Goal: Complete application form

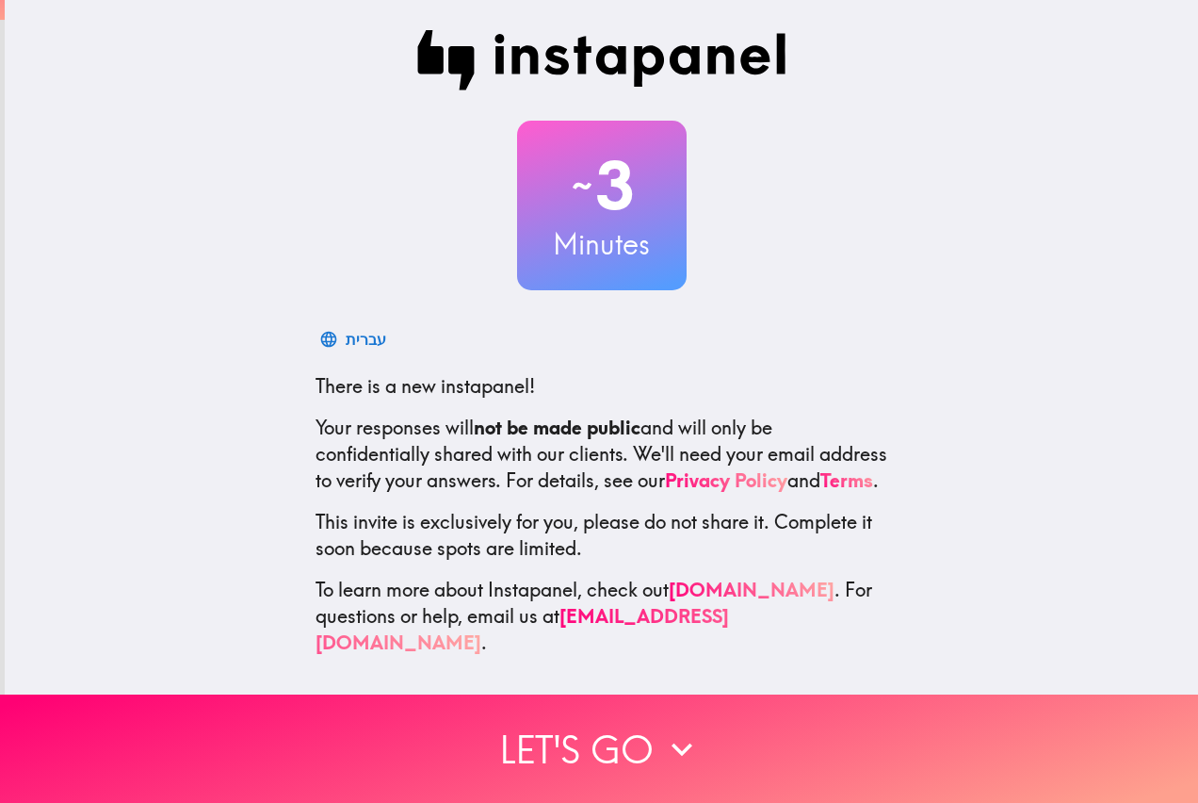
scroll to position [6, 0]
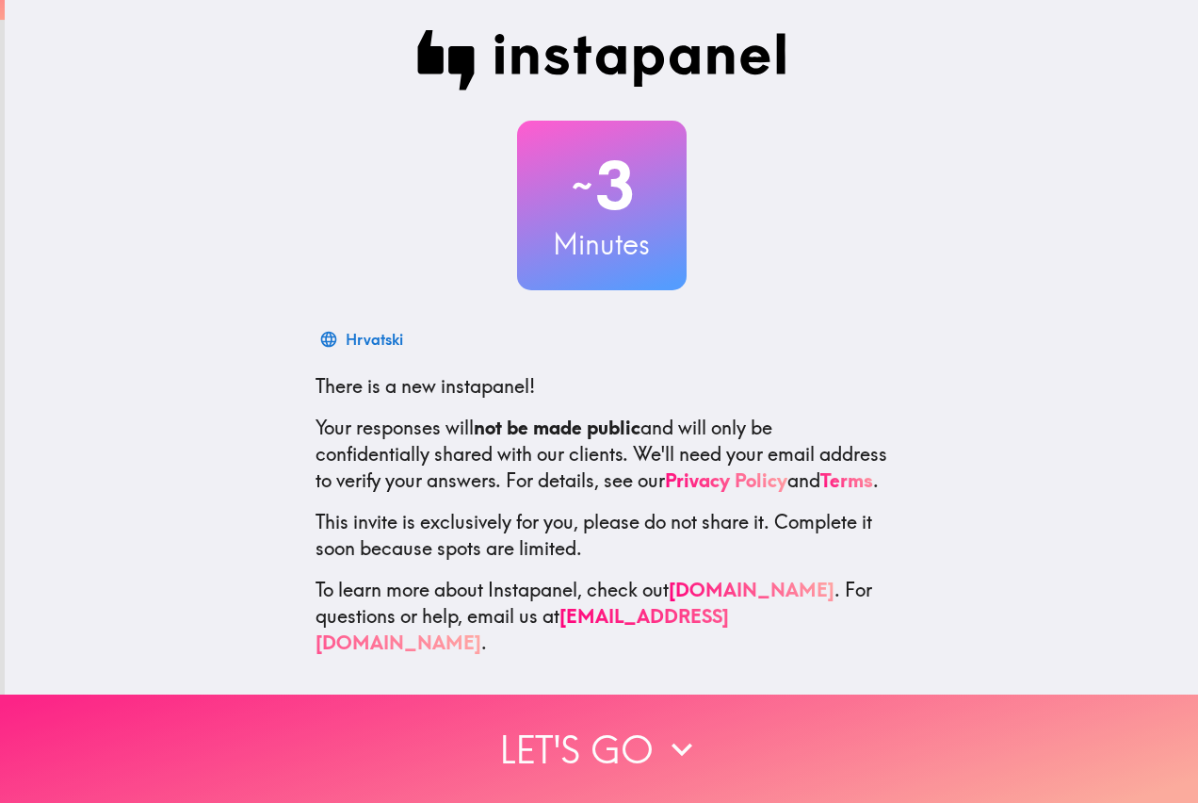
click at [623, 735] on button "Let's go" at bounding box center [599, 748] width 1198 height 108
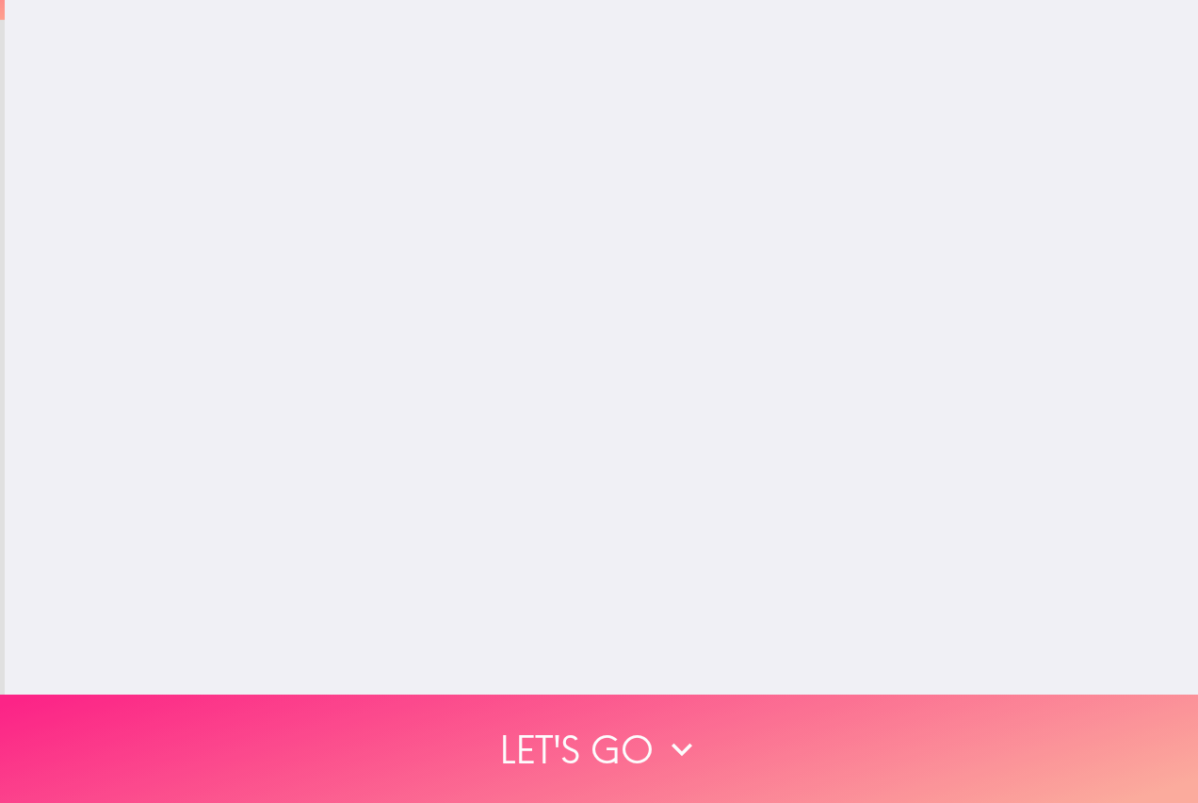
scroll to position [0, 0]
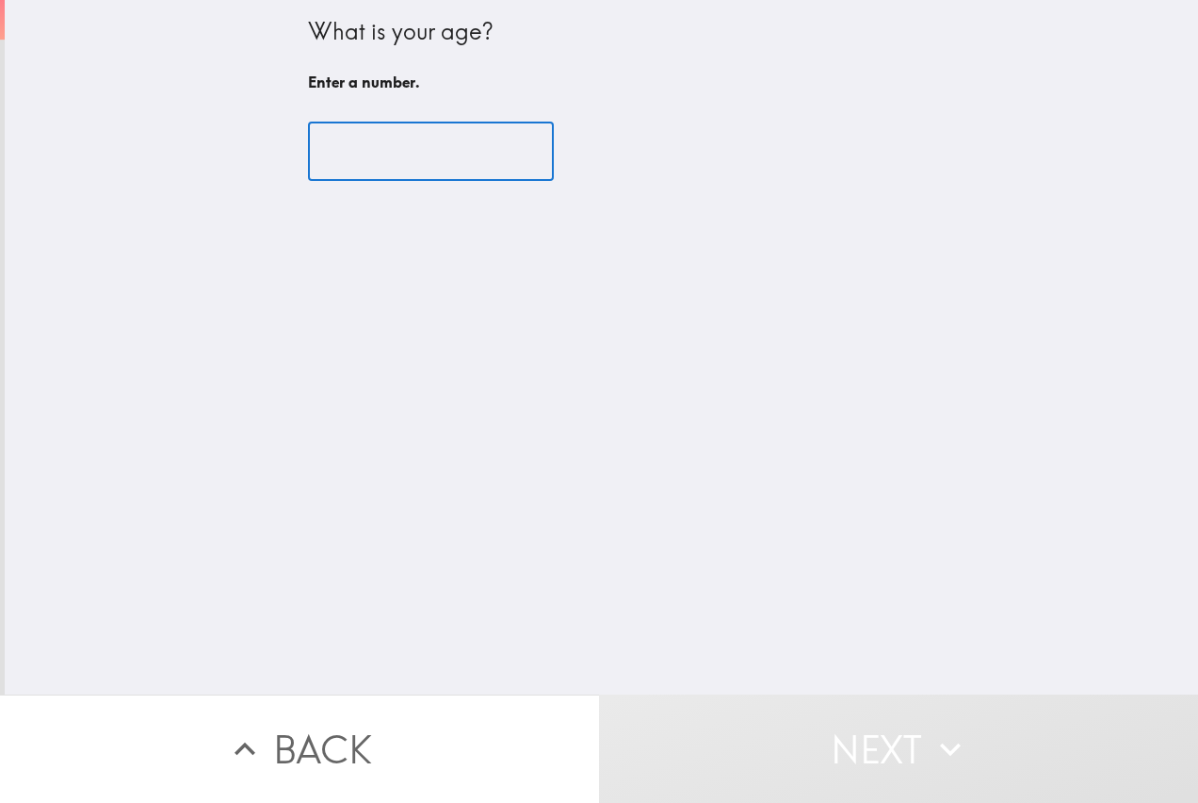
click at [363, 158] on input "number" at bounding box center [431, 151] width 246 height 58
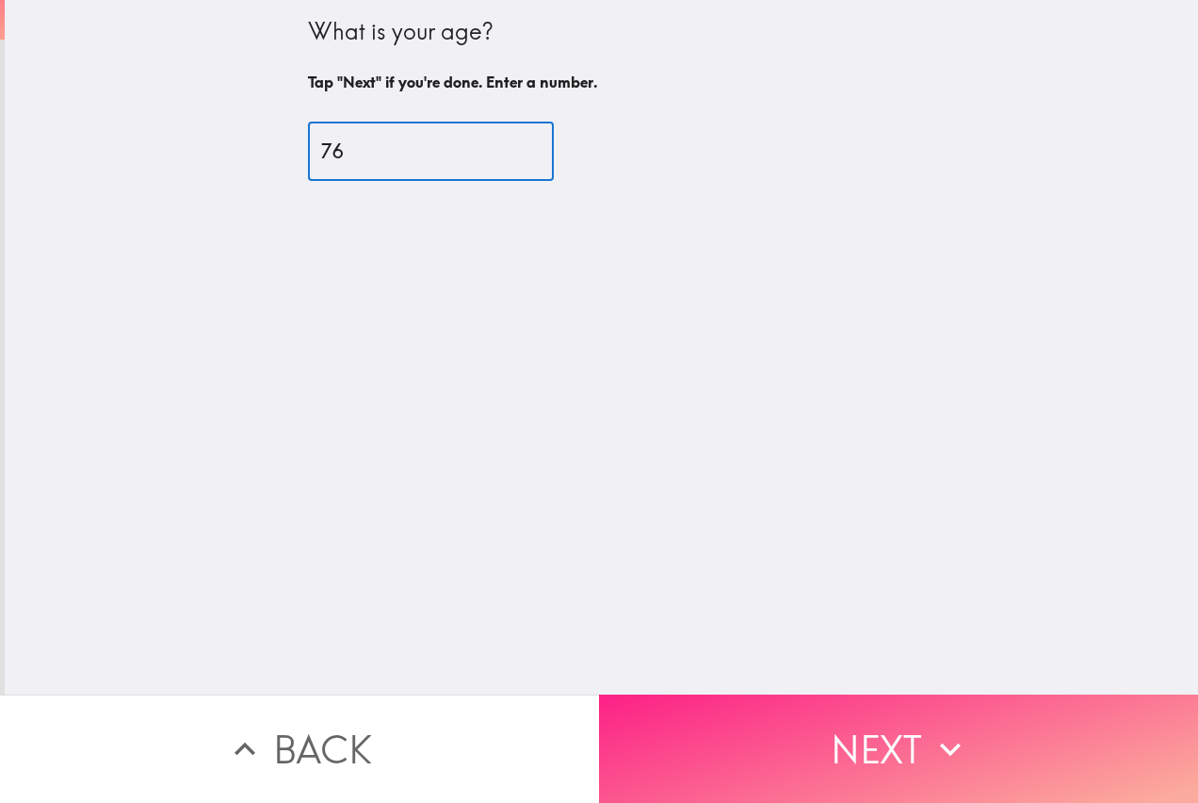
type input "76"
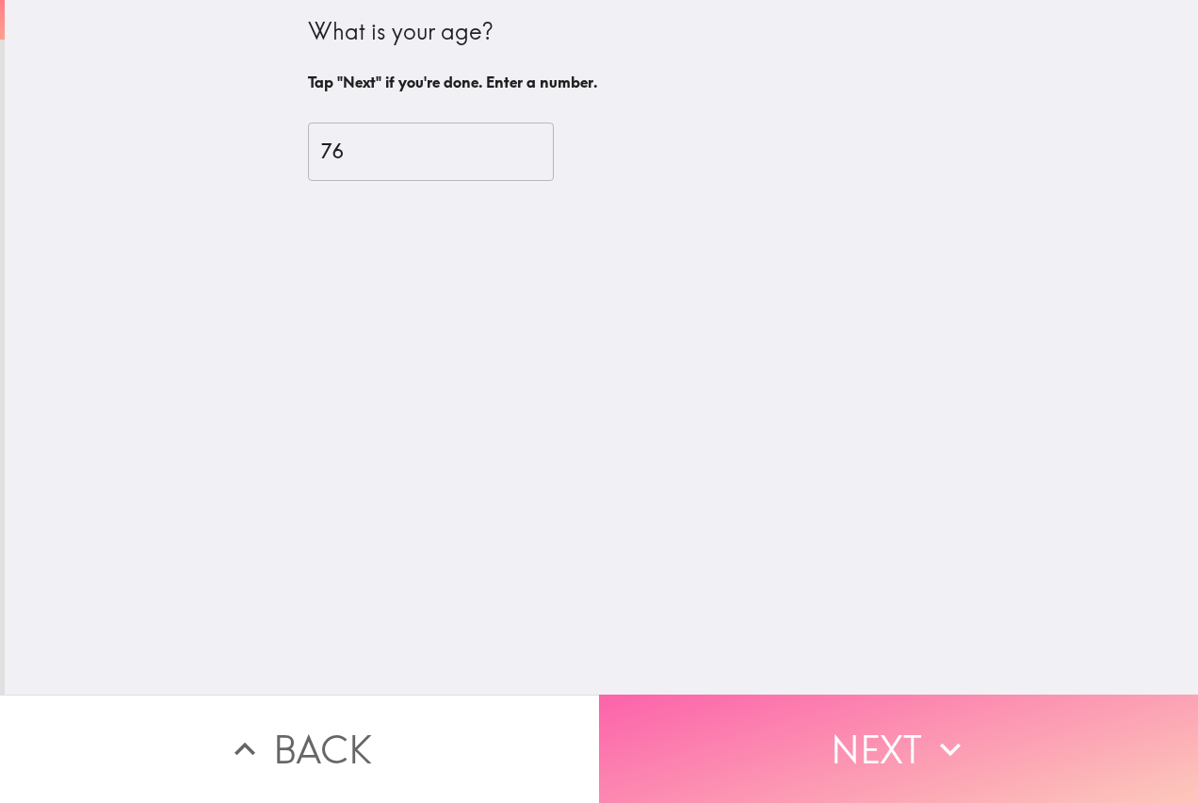
click at [860, 730] on button "Next" at bounding box center [898, 748] width 599 height 108
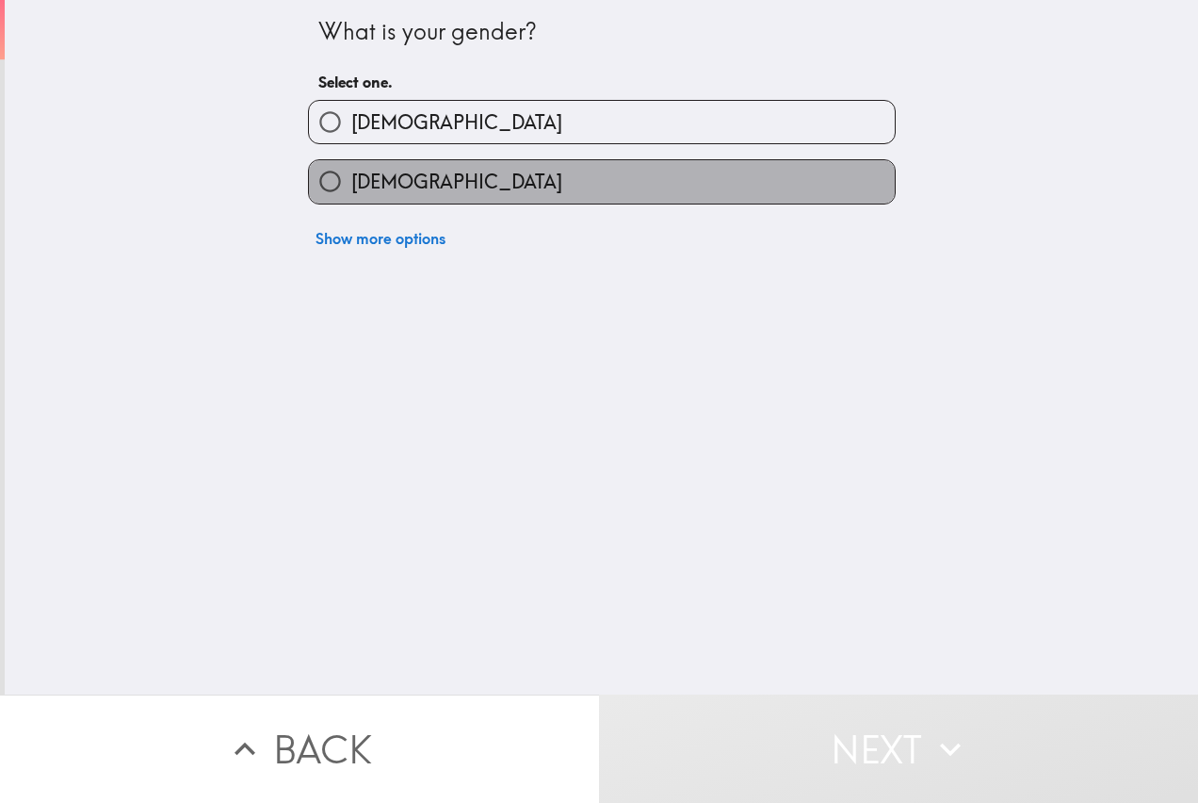
click at [420, 186] on label "[DEMOGRAPHIC_DATA]" at bounding box center [602, 181] width 586 height 42
click at [351, 186] on input "[DEMOGRAPHIC_DATA]" at bounding box center [330, 181] width 42 height 42
radio input "true"
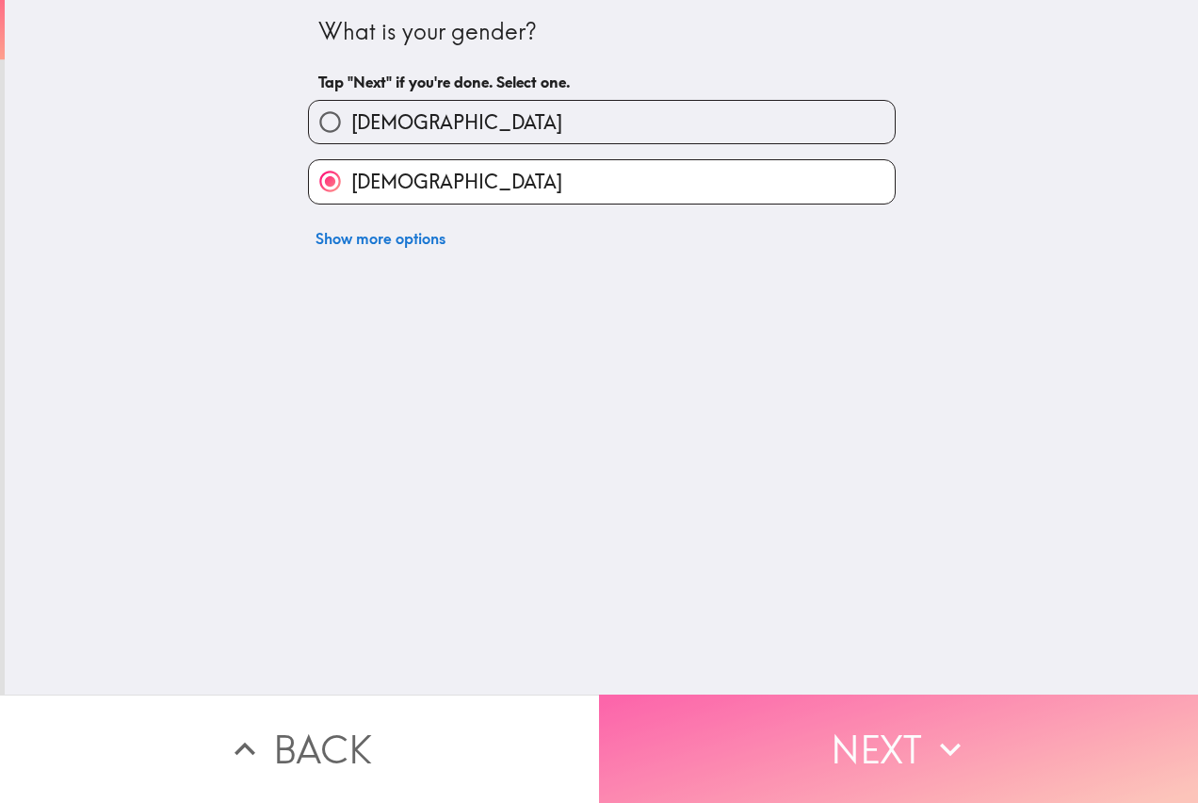
click at [885, 733] on button "Next" at bounding box center [898, 748] width 599 height 108
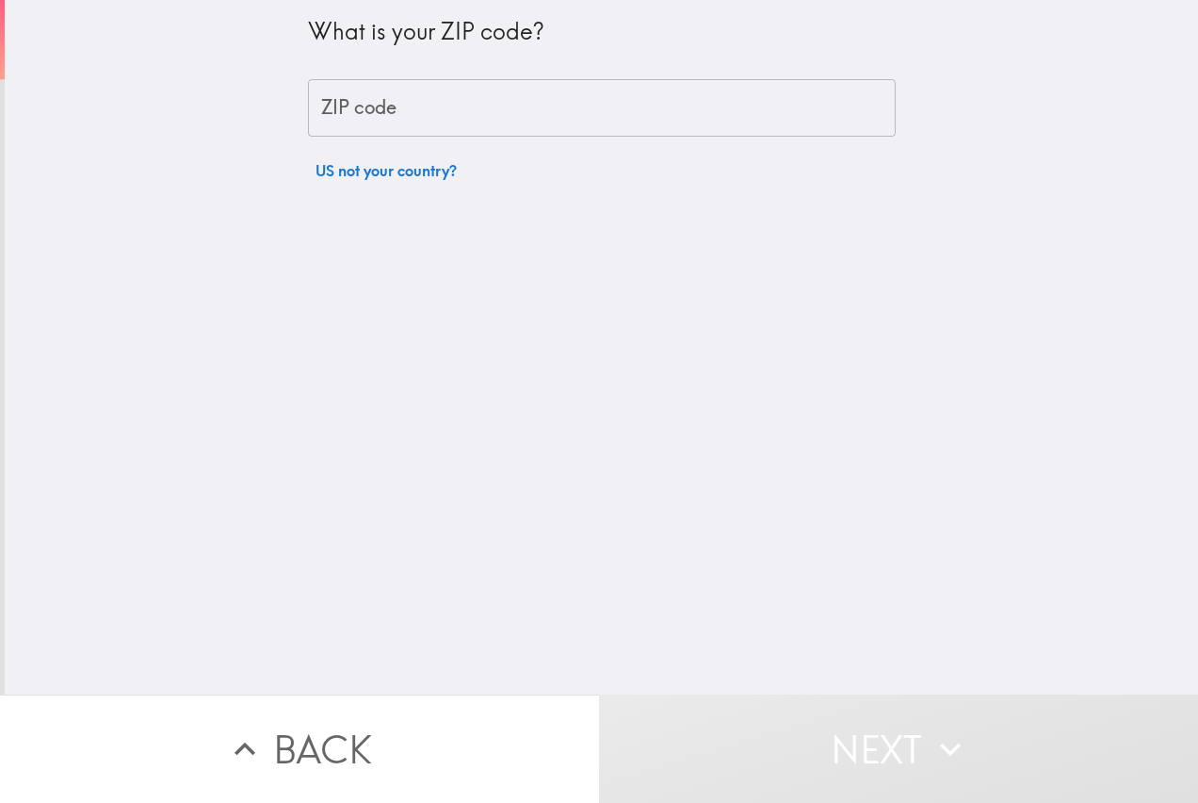
click at [387, 115] on input "ZIP code" at bounding box center [602, 108] width 588 height 58
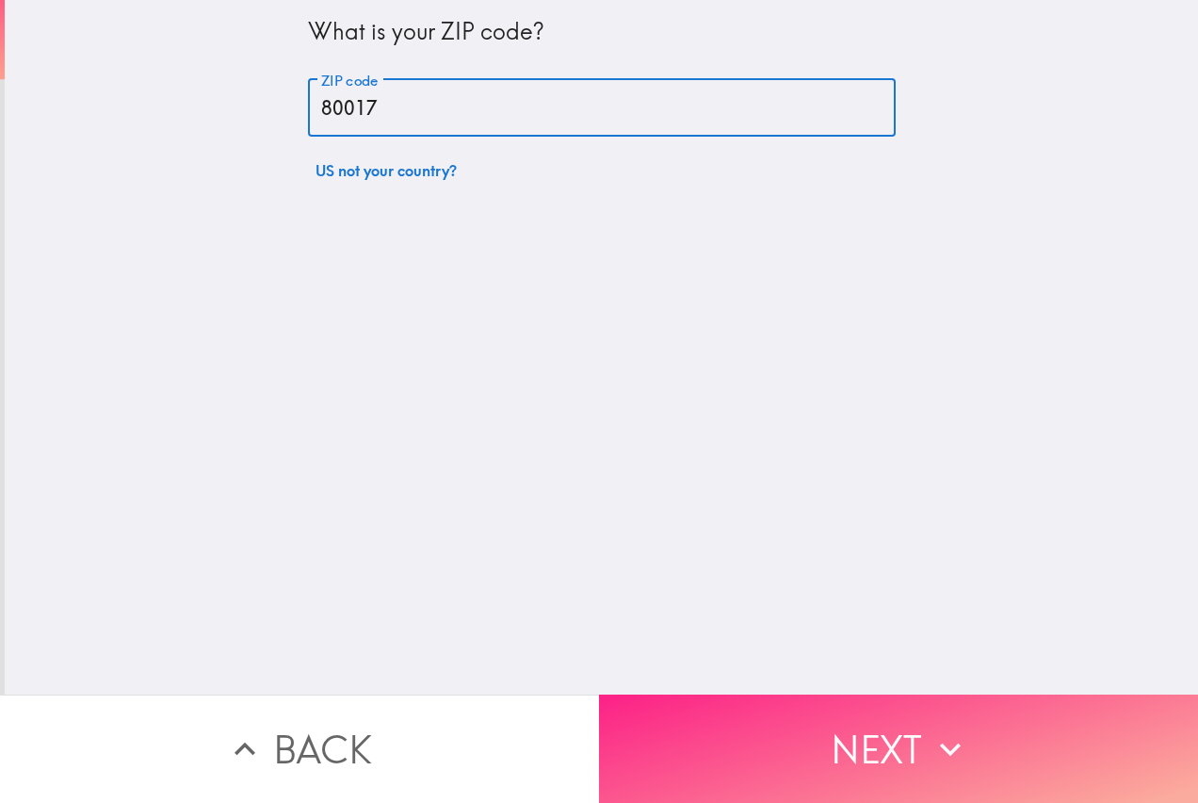
type input "80017"
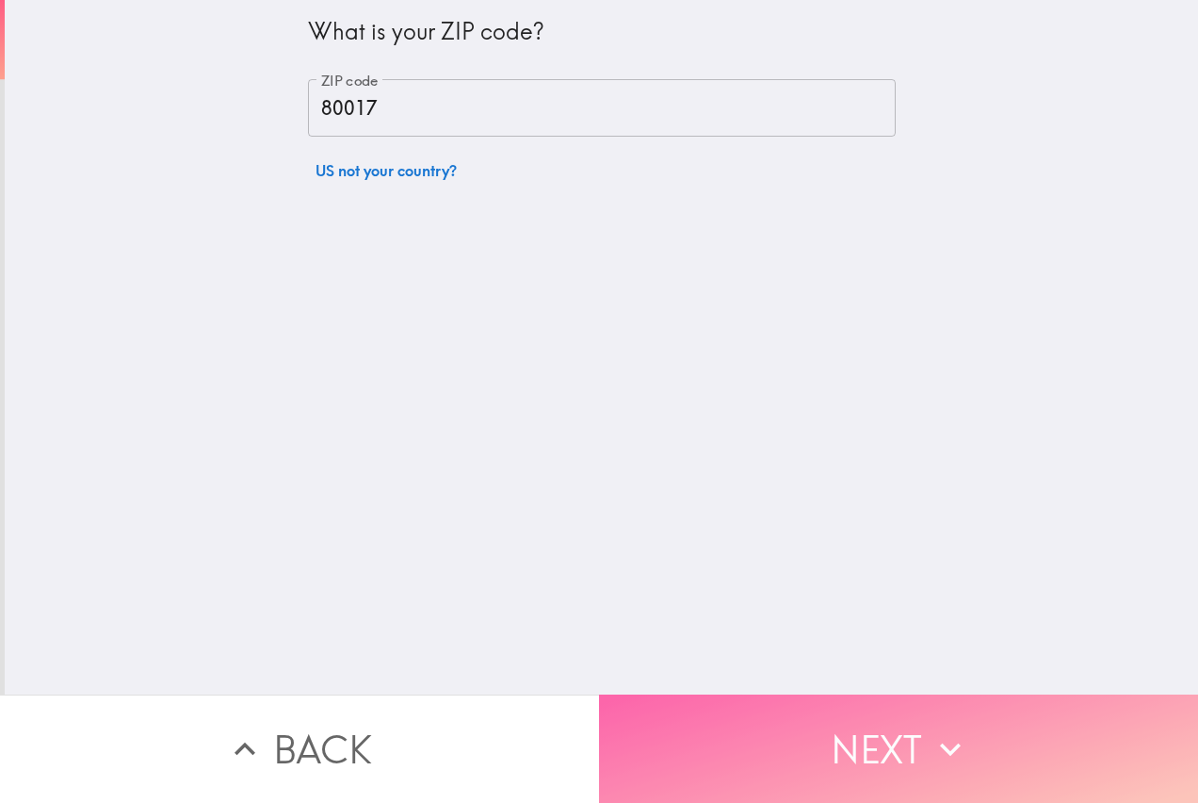
click at [850, 727] on button "Next" at bounding box center [898, 748] width 599 height 108
